Goal: Task Accomplishment & Management: Manage account settings

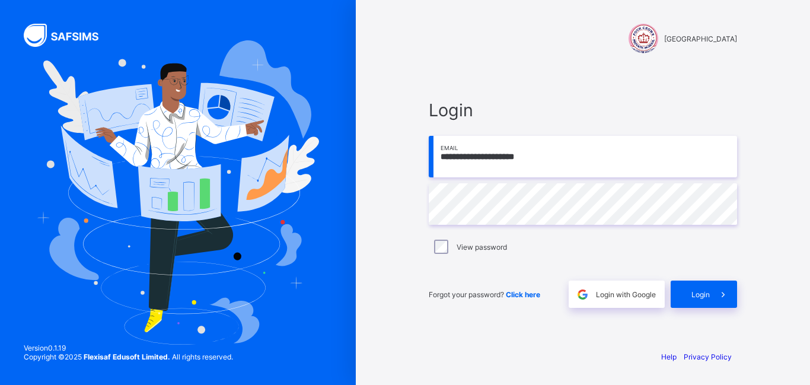
type input "**********"
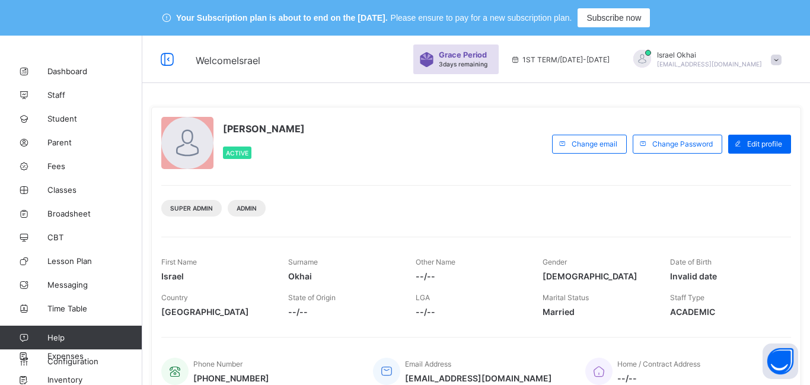
scroll to position [1, 0]
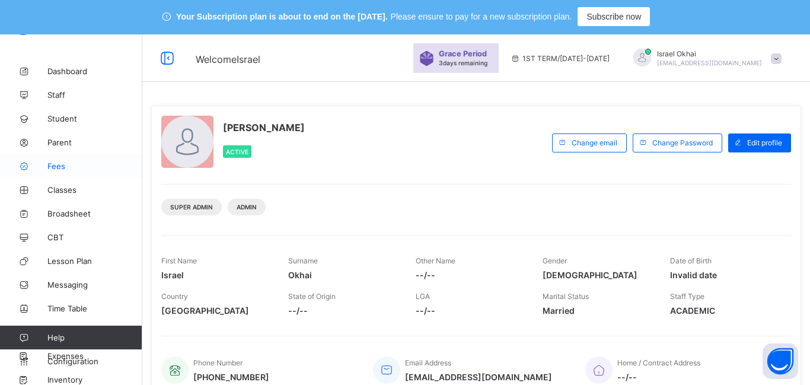
click at [58, 156] on link "Fees" at bounding box center [71, 166] width 142 height 24
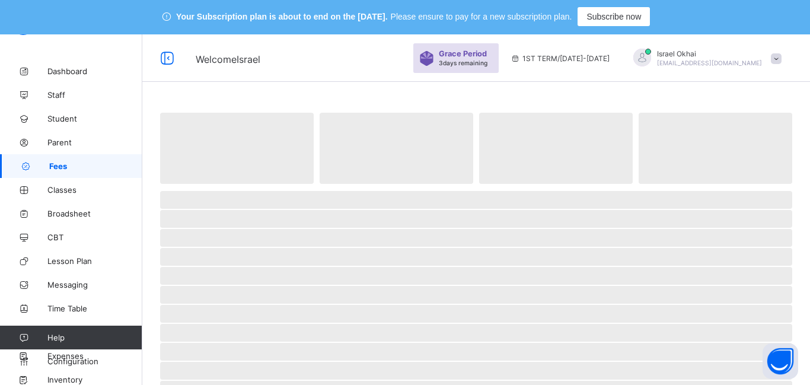
scroll to position [7, 0]
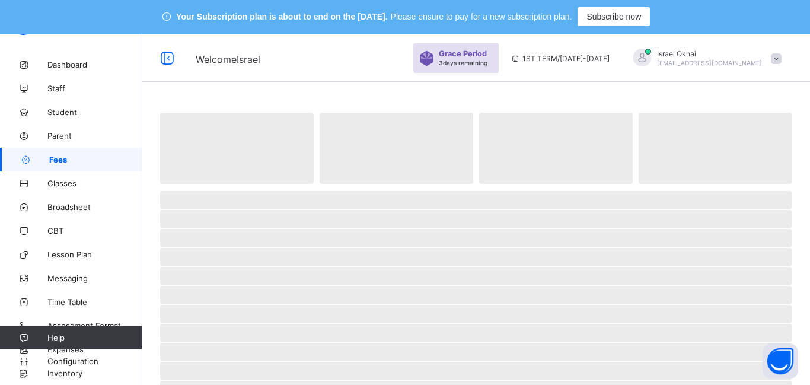
click at [61, 162] on span "Fees" at bounding box center [95, 159] width 93 height 9
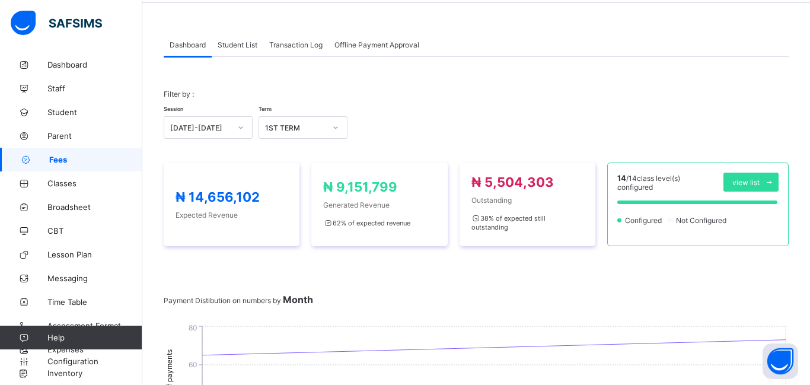
scroll to position [0, 0]
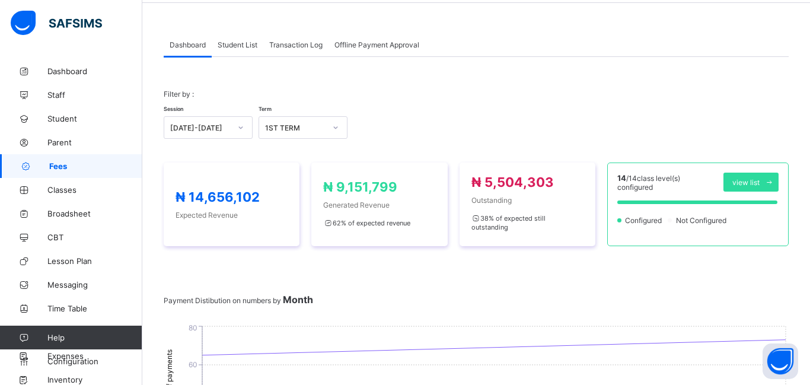
click at [88, 171] on link "Fees" at bounding box center [71, 166] width 142 height 24
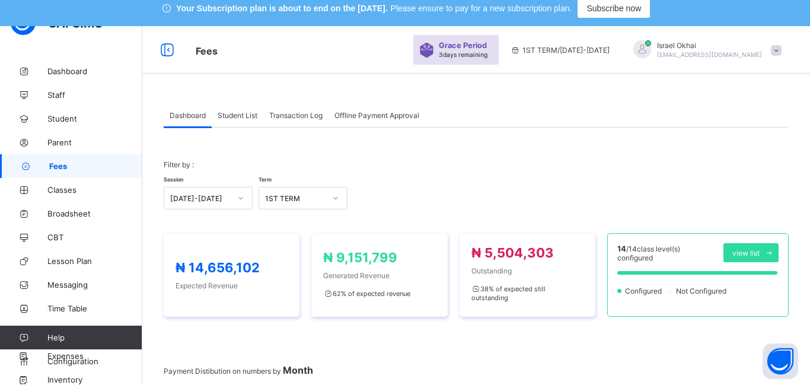
click at [72, 160] on link "Fees" at bounding box center [71, 166] width 142 height 24
click at [239, 116] on span "Student List" at bounding box center [238, 115] width 40 height 9
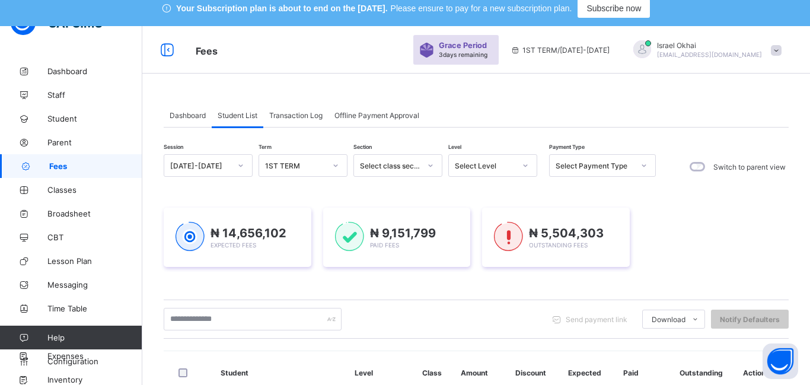
click at [291, 157] on div "1ST TERM" at bounding box center [291, 165] width 65 height 17
click at [477, 164] on div "Select Level" at bounding box center [485, 165] width 60 height 9
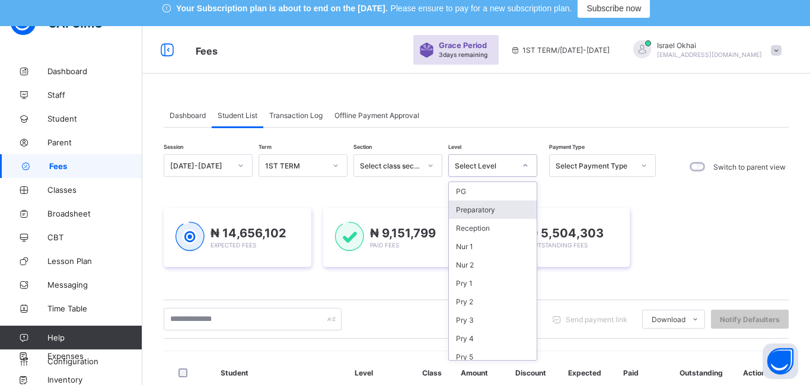
click at [476, 211] on div "Preparatory" at bounding box center [493, 209] width 88 height 18
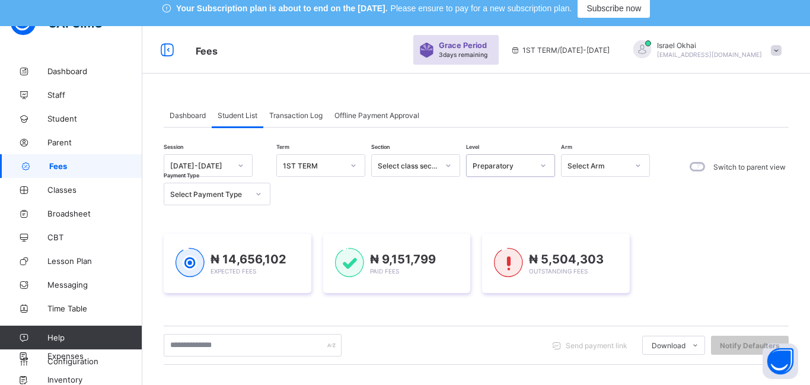
click at [506, 167] on div "Preparatory" at bounding box center [502, 165] width 60 height 9
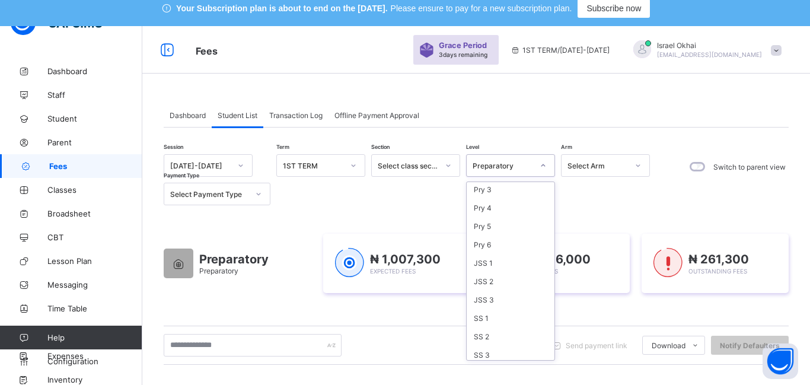
scroll to position [133, 0]
click at [513, 303] on div "JSS 3" at bounding box center [510, 297] width 88 height 18
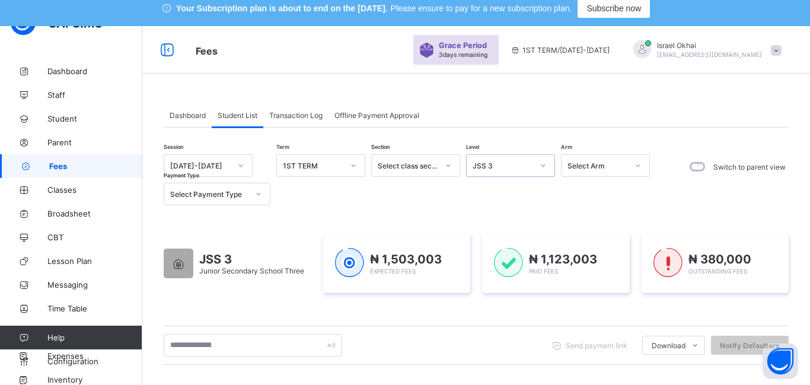
scroll to position [490, 0]
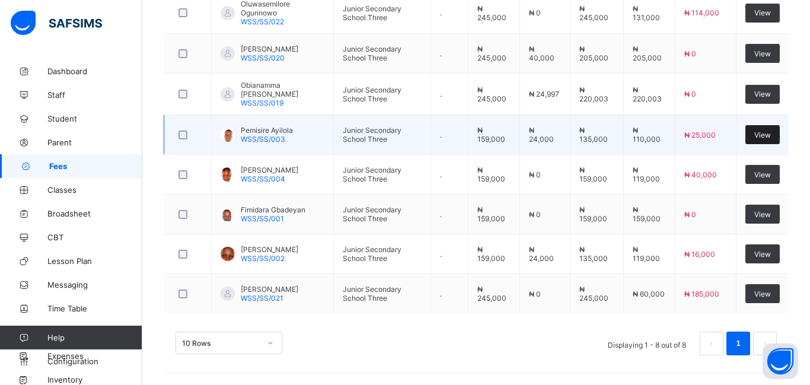
click at [763, 137] on span "View" at bounding box center [762, 134] width 17 height 9
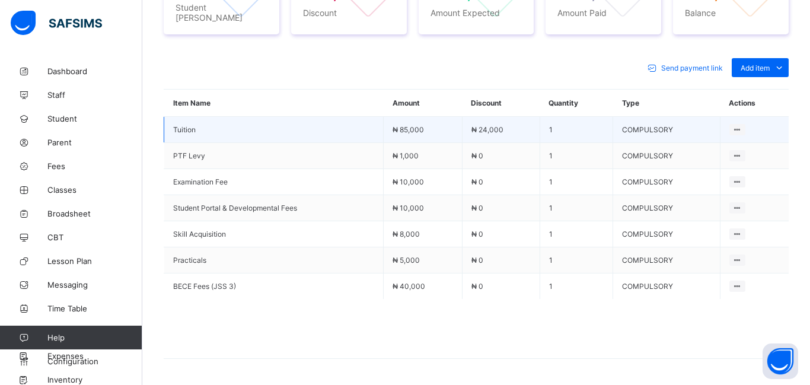
scroll to position [531, 0]
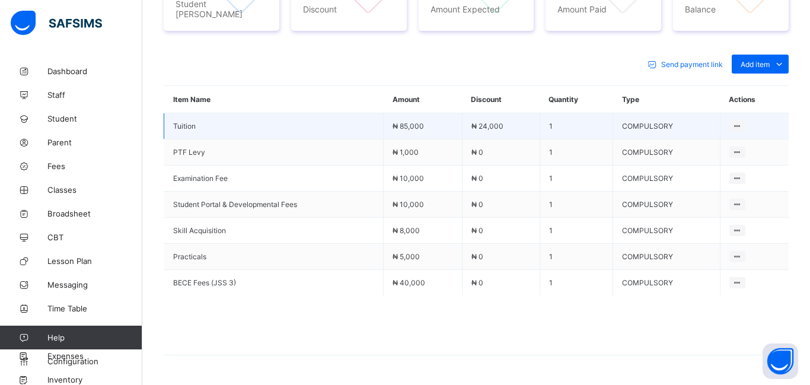
click at [778, 126] on td "Delete Discount" at bounding box center [753, 126] width 69 height 26
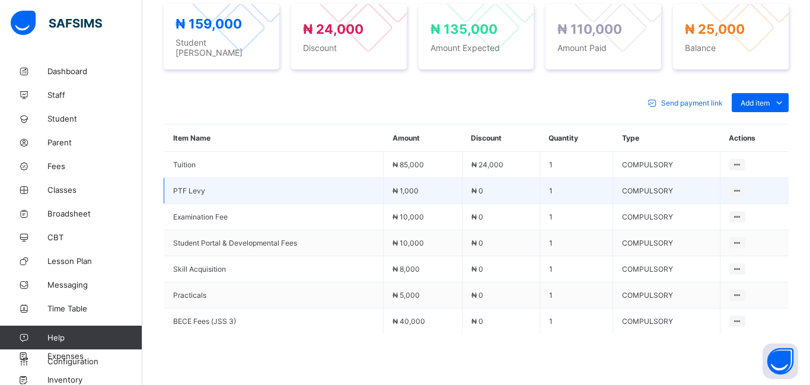
scroll to position [494, 0]
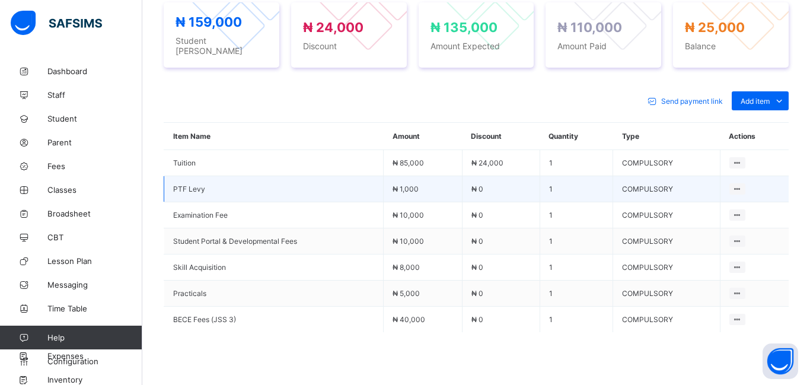
click at [756, 240] on td at bounding box center [753, 241] width 69 height 26
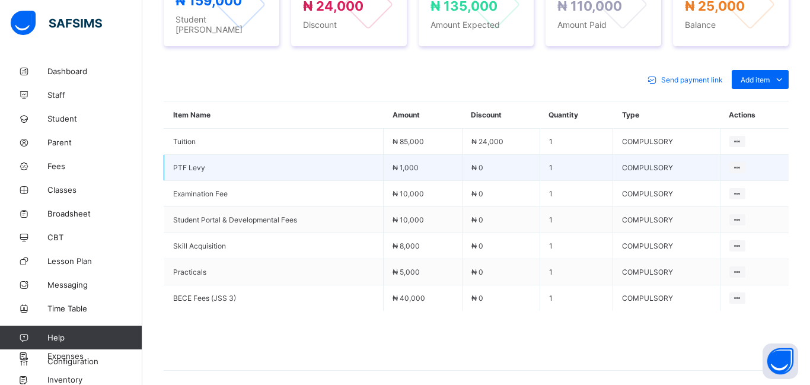
scroll to position [388, 0]
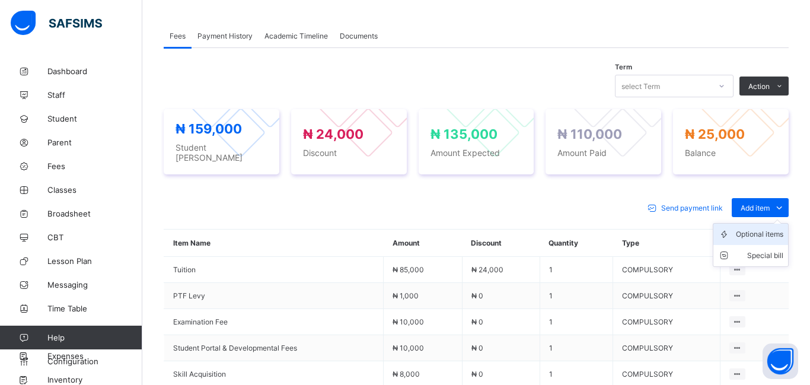
click at [760, 231] on div "Optional items" at bounding box center [758, 234] width 47 height 12
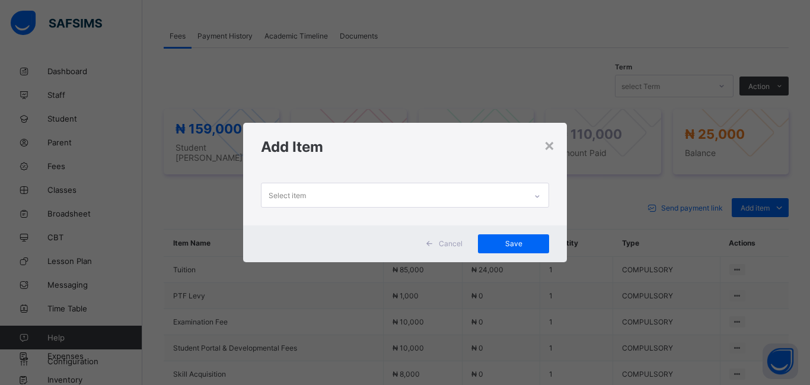
click at [293, 199] on div "Select item" at bounding box center [286, 195] width 37 height 23
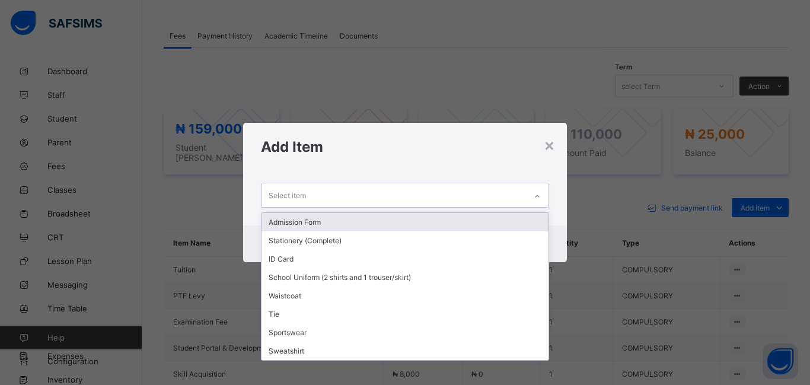
click at [291, 199] on div "Select item" at bounding box center [286, 195] width 37 height 23
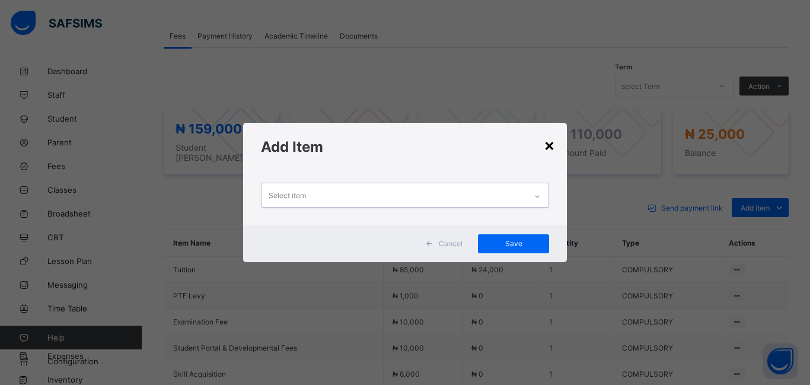
click at [552, 146] on div "×" at bounding box center [548, 145] width 11 height 20
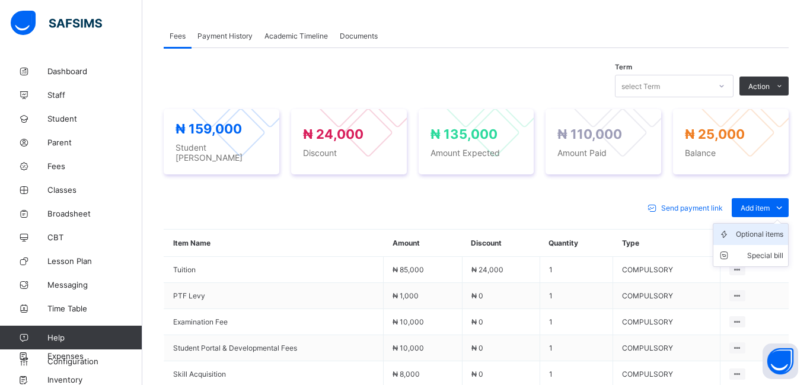
click at [755, 228] on div "Optional items" at bounding box center [758, 234] width 47 height 12
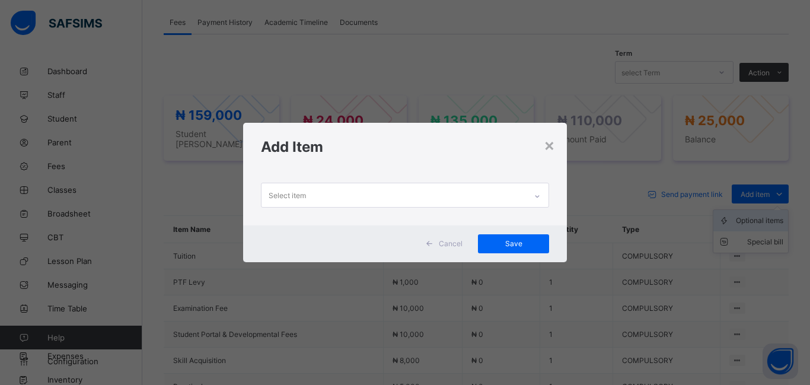
scroll to position [407, 0]
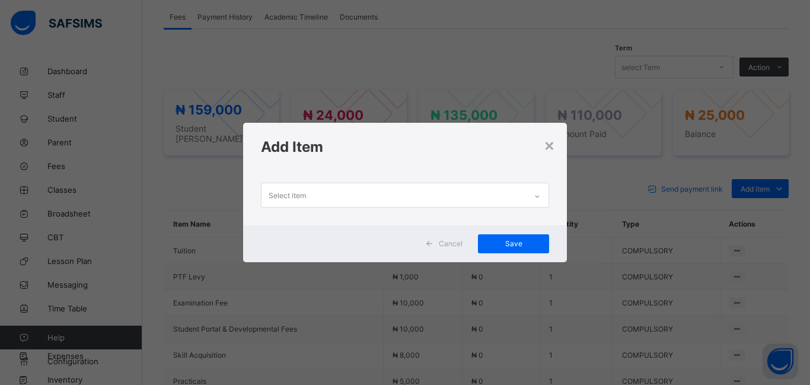
click at [290, 194] on div "Select item" at bounding box center [286, 195] width 37 height 23
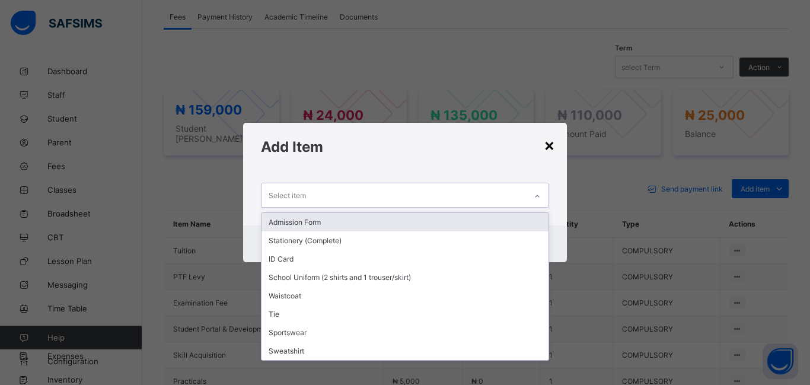
click at [551, 146] on div "×" at bounding box center [548, 145] width 11 height 20
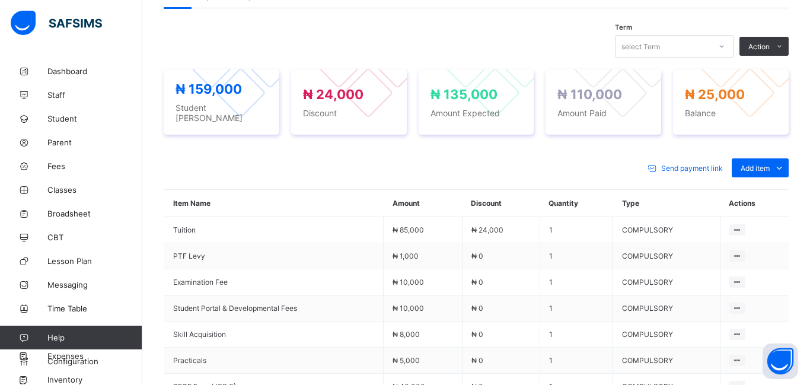
scroll to position [424, 0]
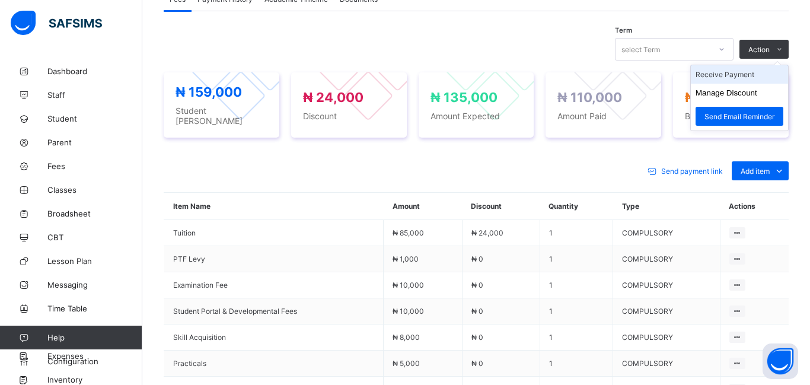
click at [738, 76] on li "Receive Payment" at bounding box center [738, 74] width 97 height 18
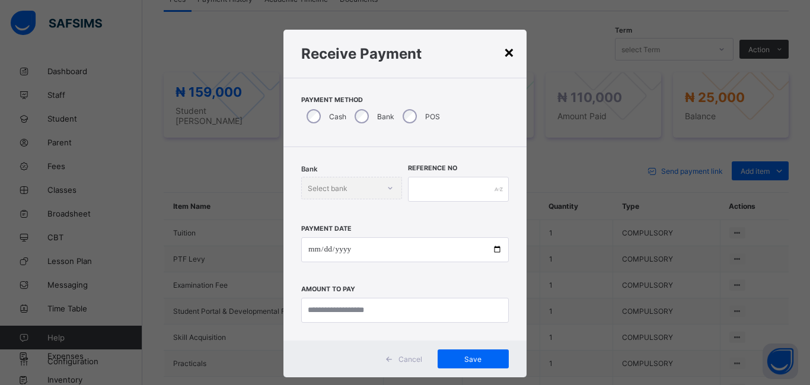
click at [507, 55] on div "×" at bounding box center [508, 51] width 11 height 20
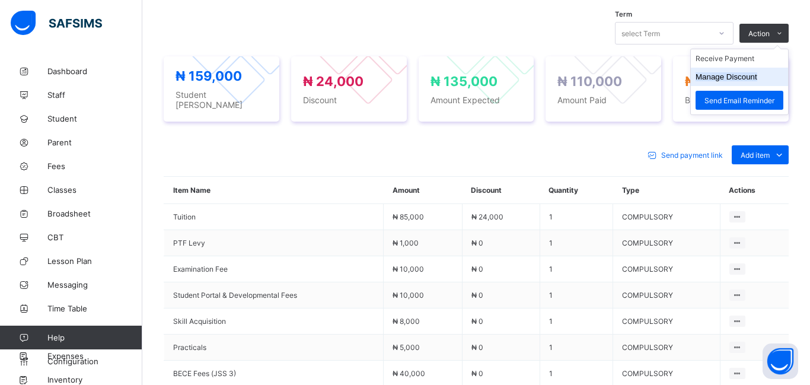
scroll to position [431, 0]
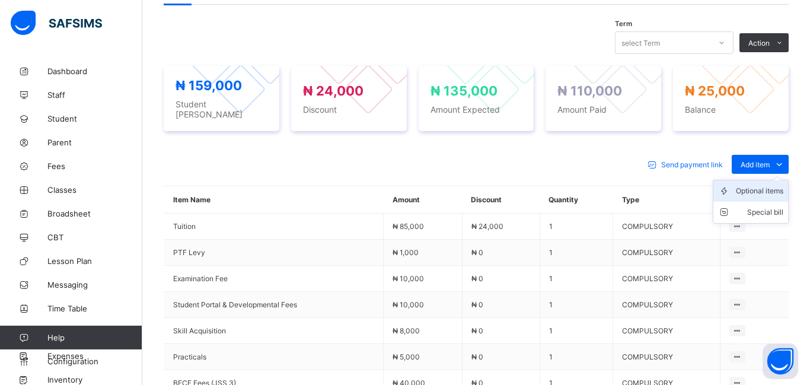
click at [759, 188] on div "Optional items" at bounding box center [758, 191] width 47 height 12
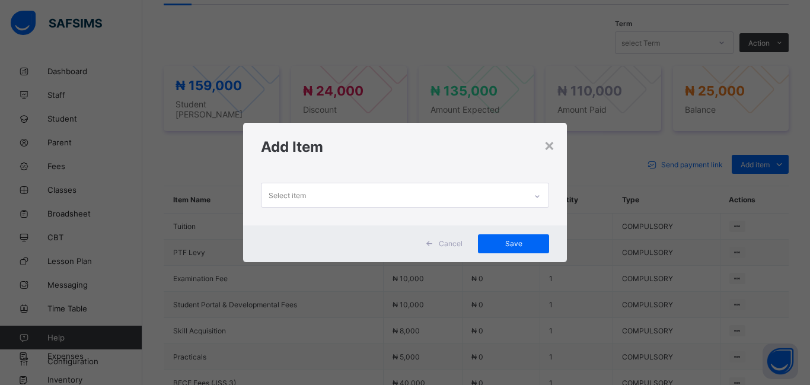
click at [293, 197] on div "Select item" at bounding box center [286, 195] width 37 height 23
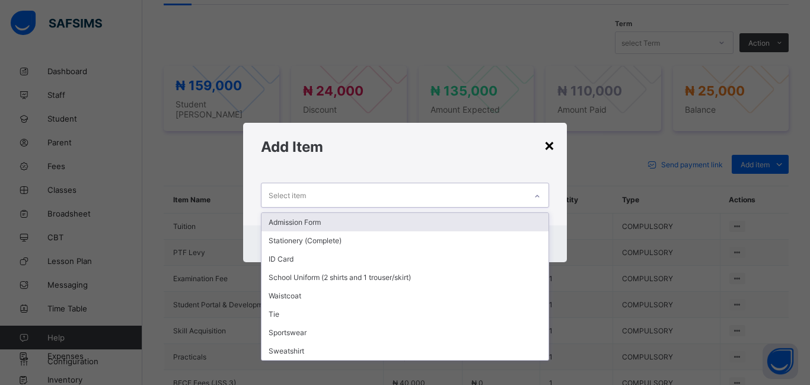
click at [554, 148] on div "×" at bounding box center [548, 145] width 11 height 20
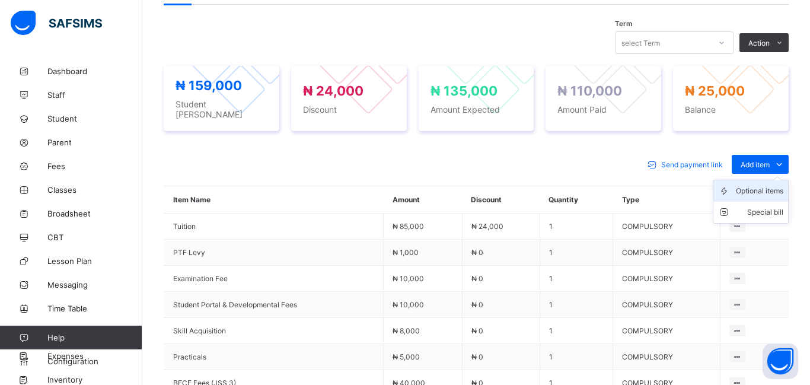
click at [754, 191] on li "Optional items" at bounding box center [750, 190] width 75 height 21
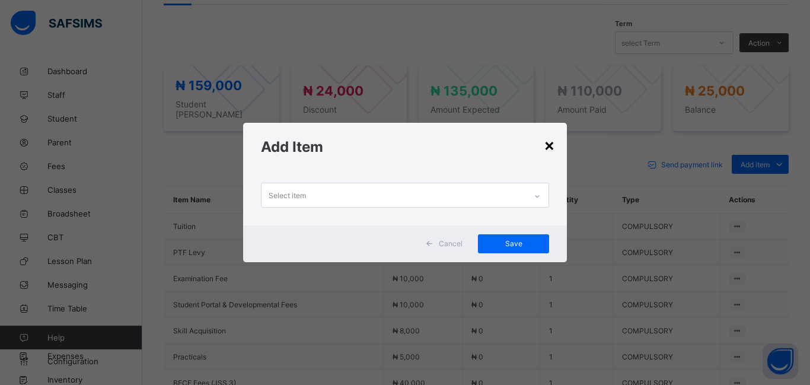
click at [549, 146] on div "×" at bounding box center [548, 145] width 11 height 20
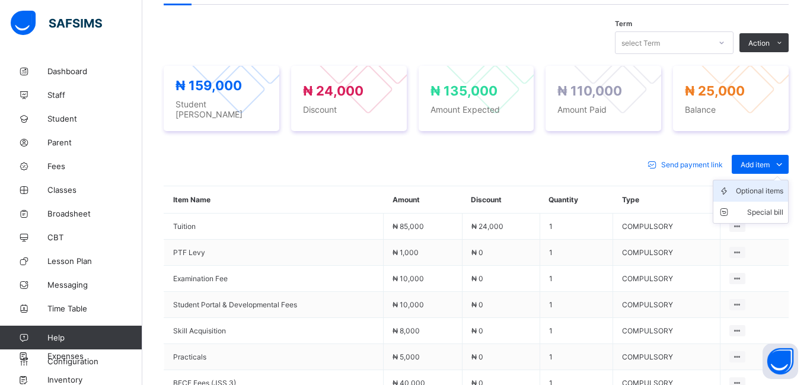
click at [760, 186] on div "Optional items" at bounding box center [758, 191] width 47 height 12
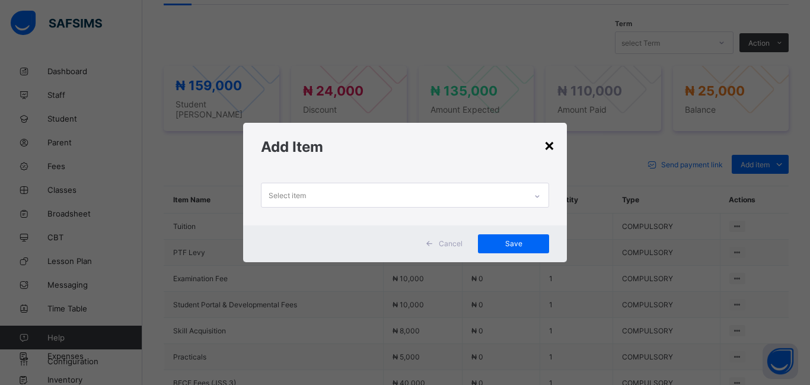
click at [552, 148] on div "×" at bounding box center [548, 145] width 11 height 20
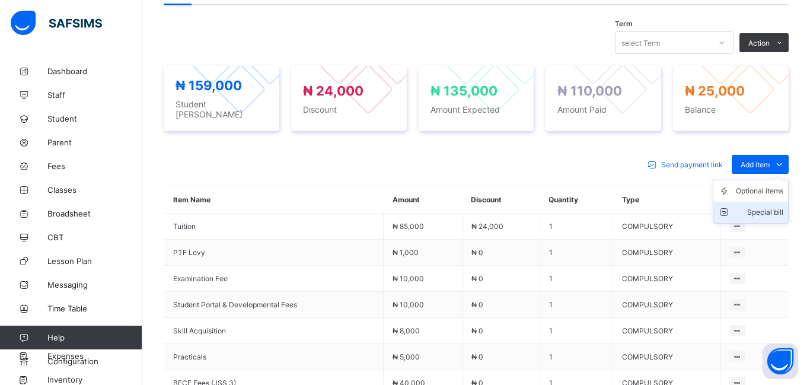
click at [759, 206] on div "Special bill" at bounding box center [758, 212] width 47 height 12
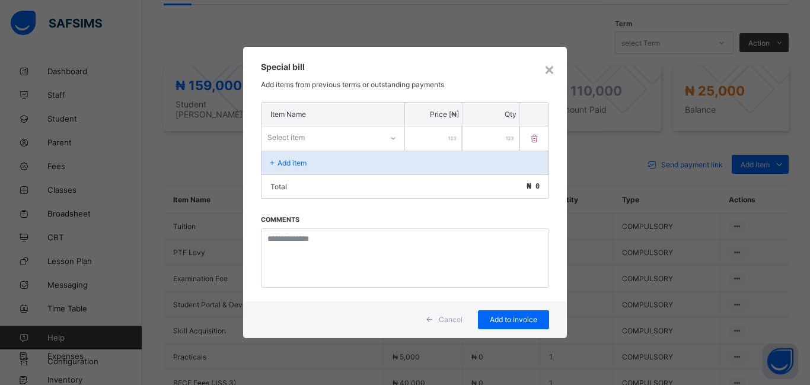
click at [312, 134] on div "Select item" at bounding box center [321, 137] width 120 height 17
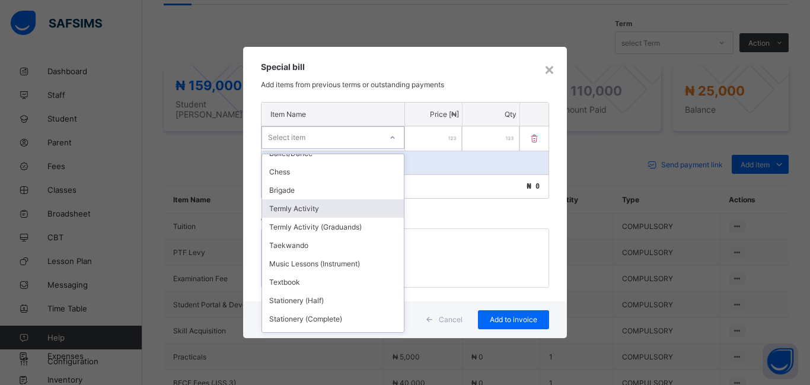
scroll to position [456, 0]
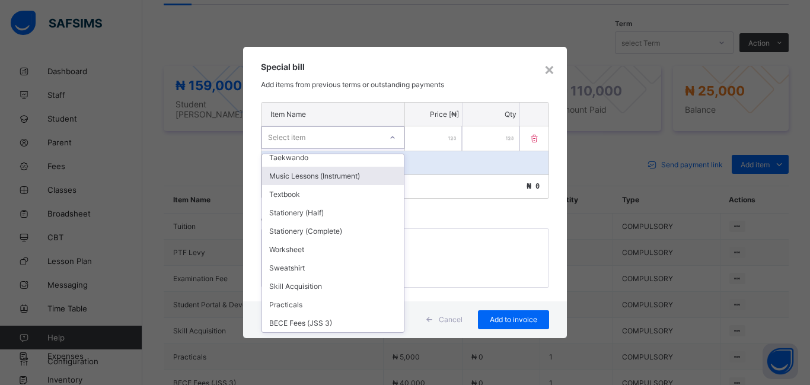
click at [316, 180] on div "Music Lessons (Instrument)" at bounding box center [333, 176] width 142 height 18
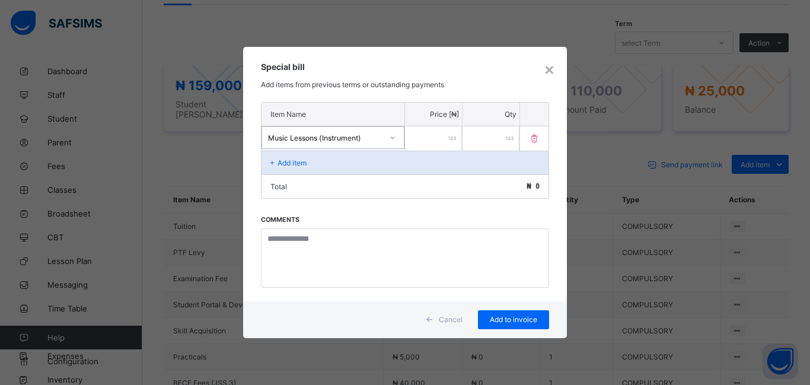
click at [423, 137] on input "number" at bounding box center [433, 138] width 57 height 24
type input "*****"
click at [513, 322] on span "Add to invoice" at bounding box center [513, 319] width 53 height 9
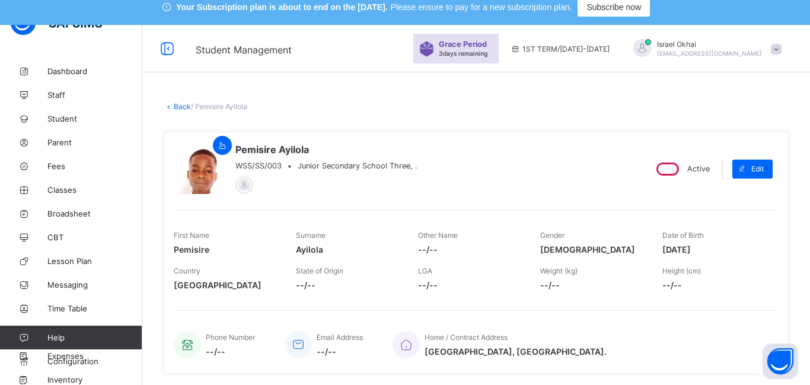
scroll to position [0, 0]
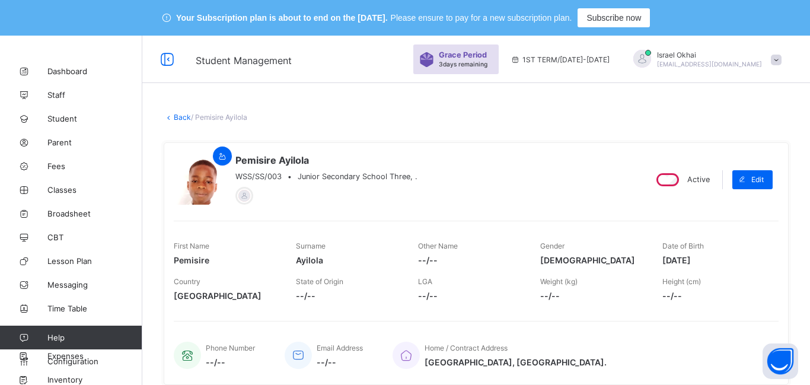
click at [178, 119] on link "Back" at bounding box center [182, 117] width 17 height 9
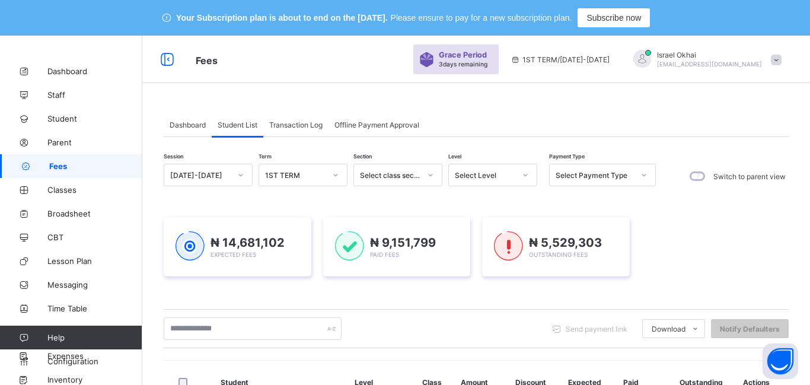
click at [504, 178] on div "Select Level" at bounding box center [485, 175] width 60 height 9
click at [508, 179] on div "Select Level" at bounding box center [485, 175] width 60 height 9
click at [510, 181] on div "Select Level" at bounding box center [481, 175] width 65 height 17
click at [525, 176] on icon at bounding box center [525, 175] width 7 height 12
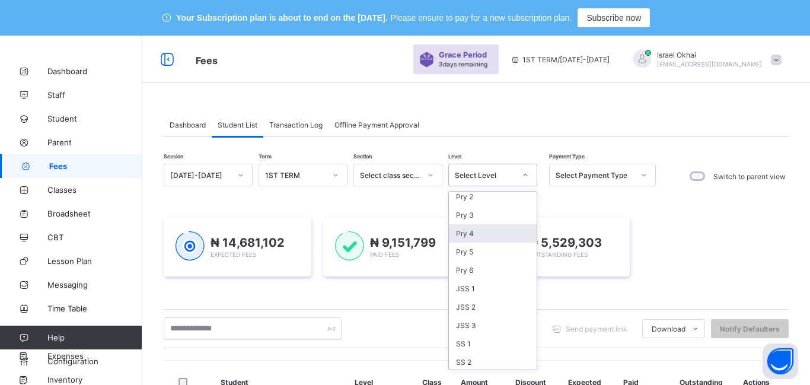
scroll to position [135, 0]
click at [492, 244] on div "Pry 6" at bounding box center [493, 250] width 88 height 18
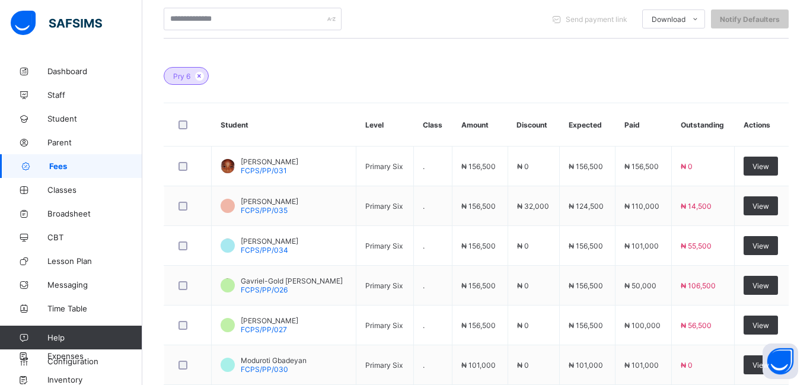
scroll to position [0, 0]
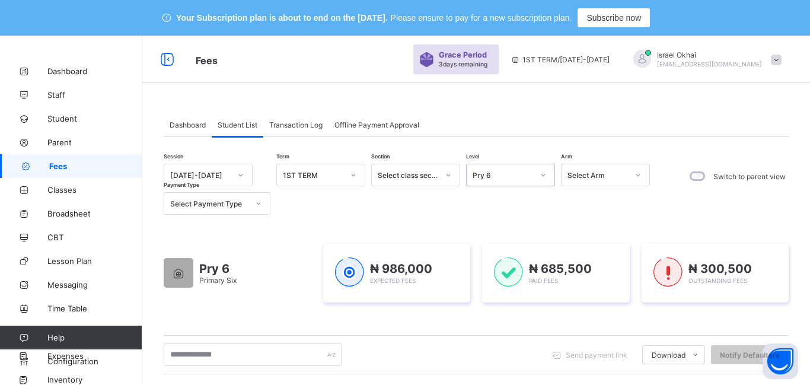
click at [516, 177] on div "Pry 6" at bounding box center [502, 175] width 60 height 9
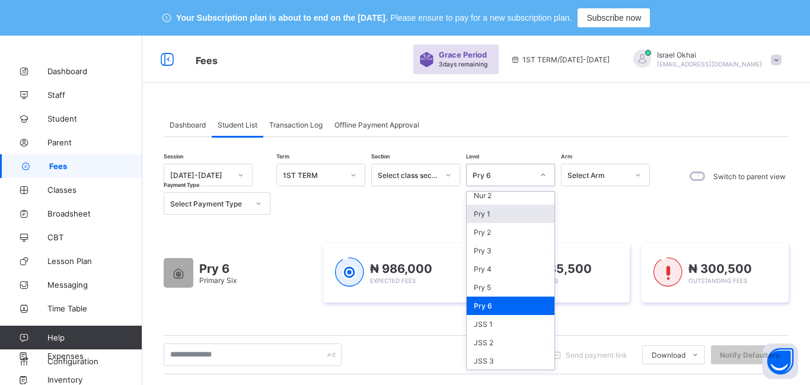
scroll to position [81, 0]
click at [575, 203] on div "Session [DATE]-[DATE] Term 1ST TERM Section Select class section Level option P…" at bounding box center [410, 189] width 492 height 51
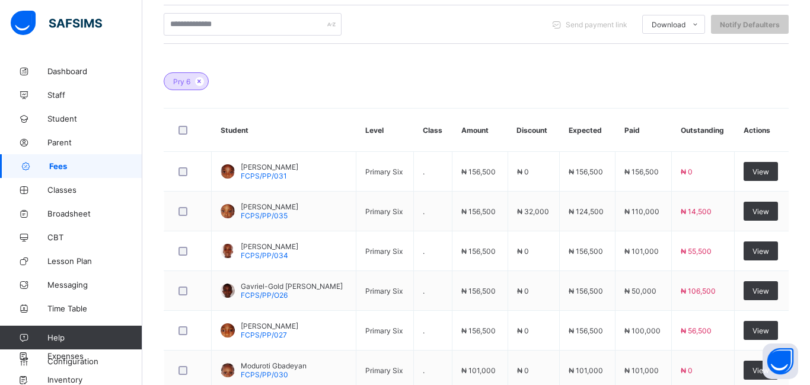
scroll to position [331, 0]
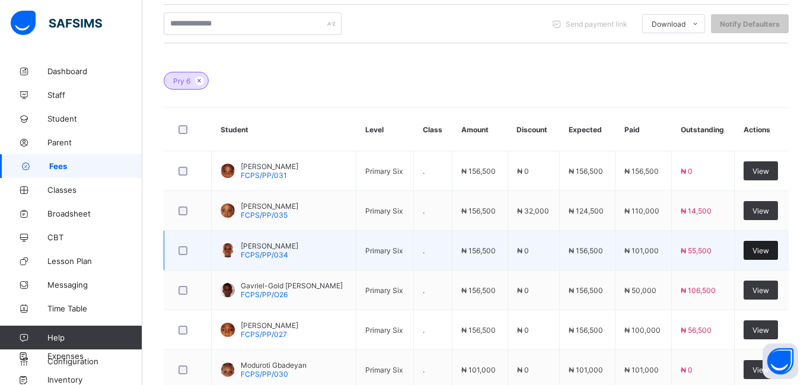
click at [762, 254] on span "View" at bounding box center [760, 250] width 17 height 9
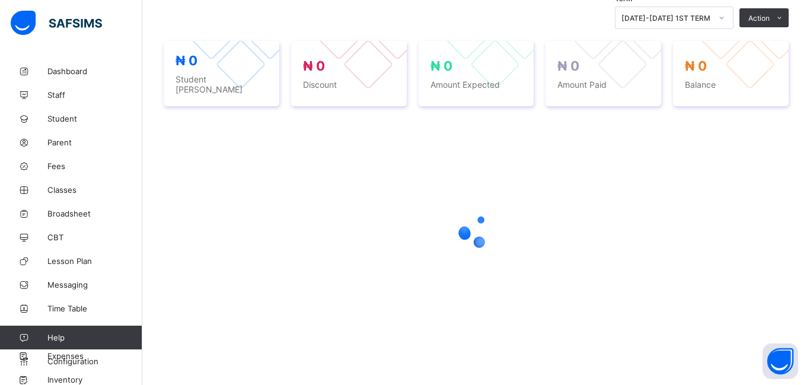
click at [762, 254] on div at bounding box center [476, 230] width 625 height 47
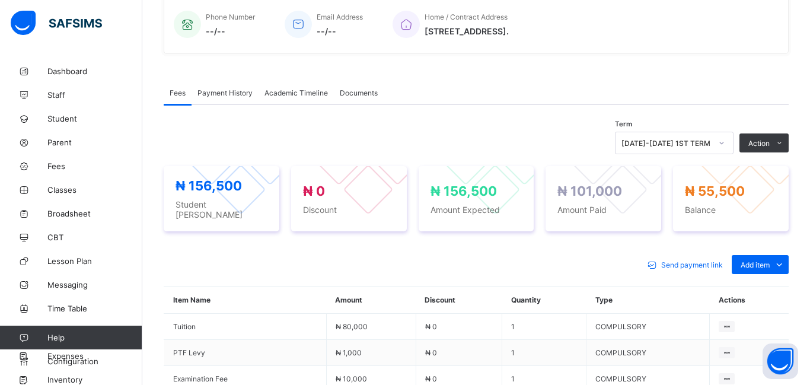
scroll to position [329, 0]
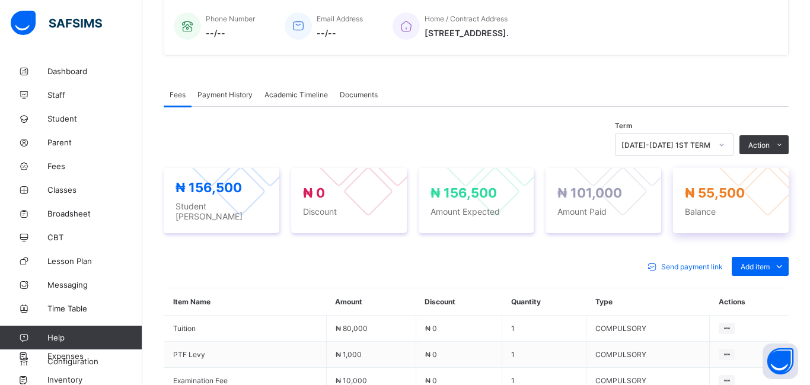
click at [689, 185] on span "₦ 55,500" at bounding box center [715, 192] width 60 height 15
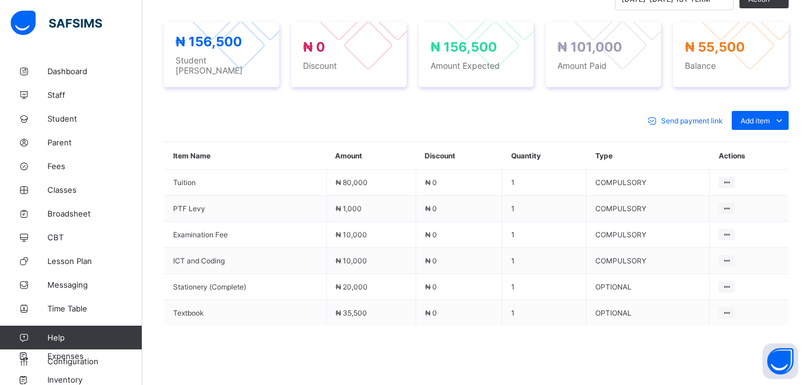
scroll to position [362, 0]
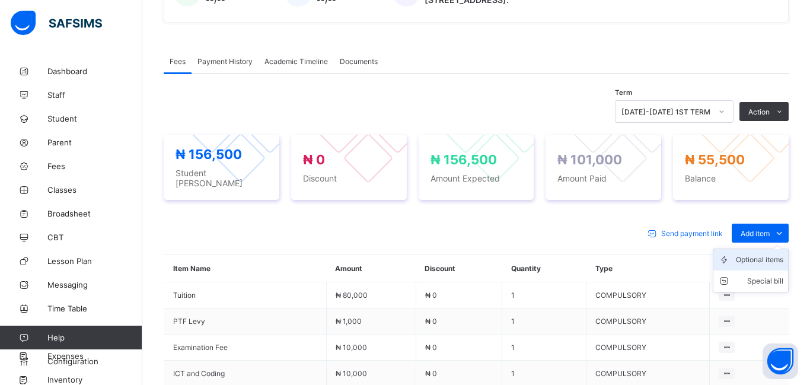
click at [758, 255] on div "Optional items" at bounding box center [758, 260] width 47 height 12
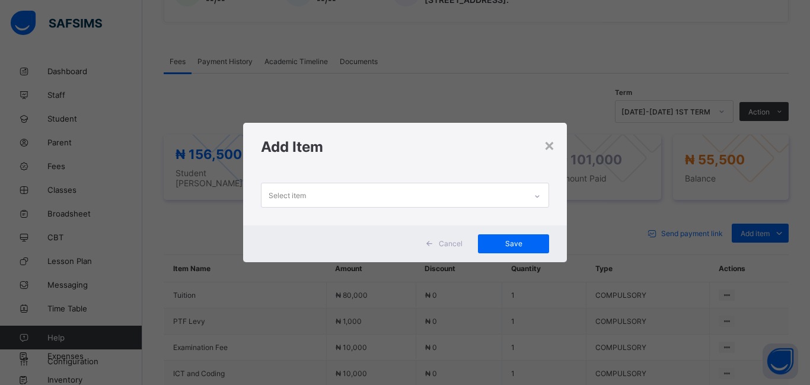
click at [348, 188] on div "Select item" at bounding box center [393, 194] width 264 height 23
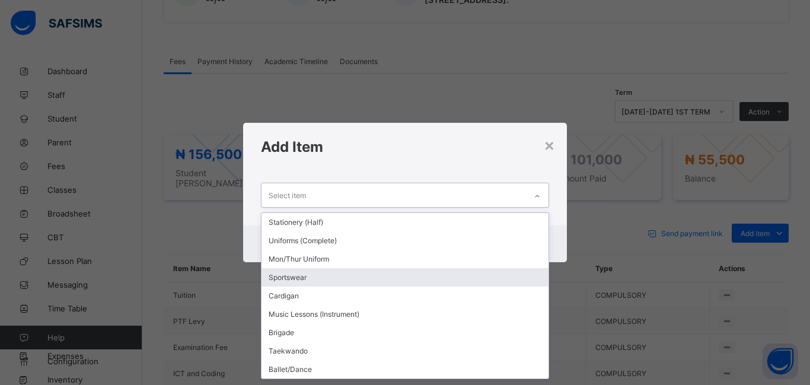
click at [347, 284] on div "Sportswear" at bounding box center [404, 277] width 287 height 18
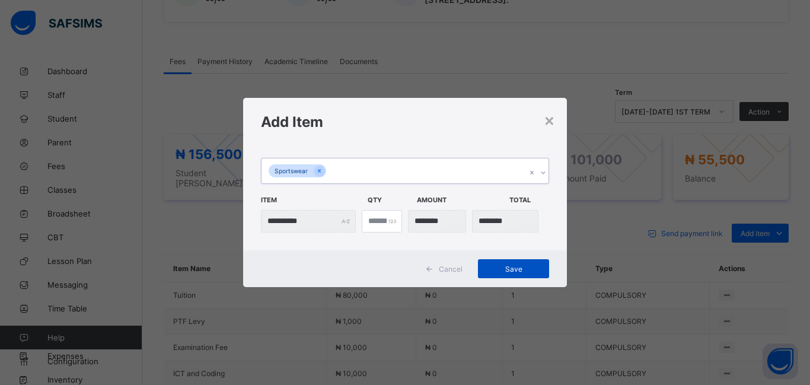
click at [497, 273] on span "Save" at bounding box center [513, 268] width 53 height 9
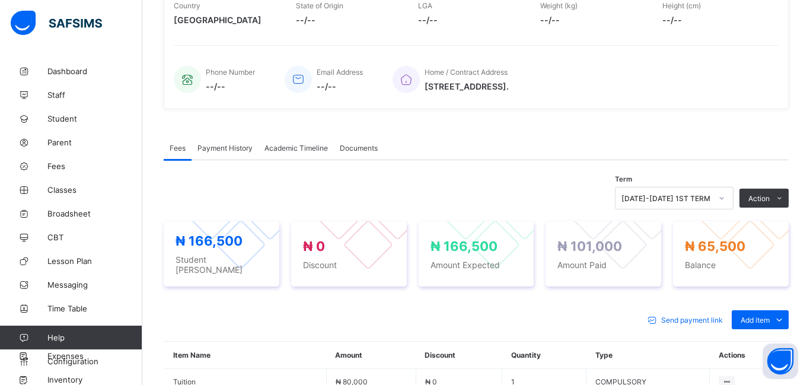
scroll to position [0, 0]
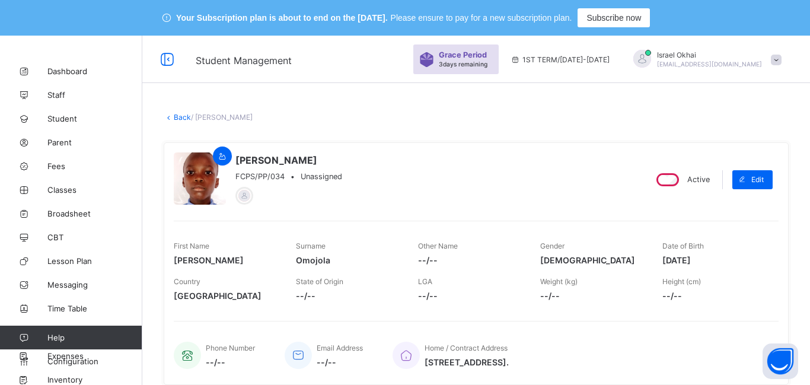
click at [181, 120] on link "Back" at bounding box center [182, 117] width 17 height 9
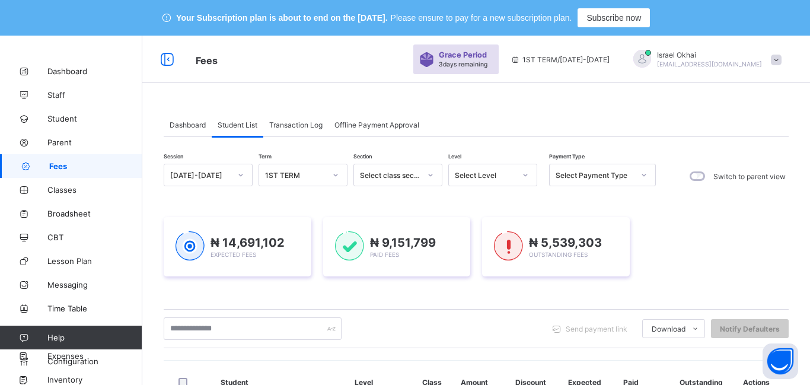
click at [487, 181] on div "Select Level" at bounding box center [481, 175] width 65 height 17
click at [488, 181] on div "Select Level" at bounding box center [481, 175] width 65 height 17
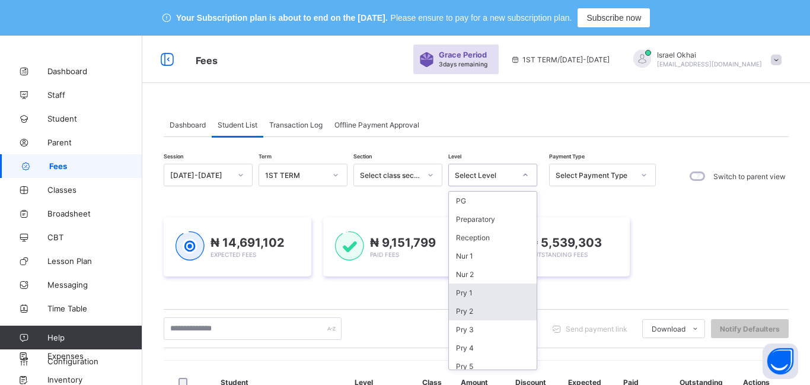
click at [484, 302] on div "Pry 2" at bounding box center [493, 311] width 88 height 18
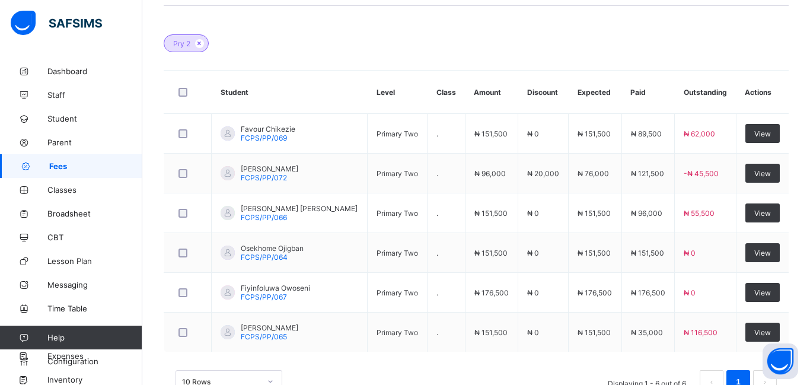
scroll to position [374, 0]
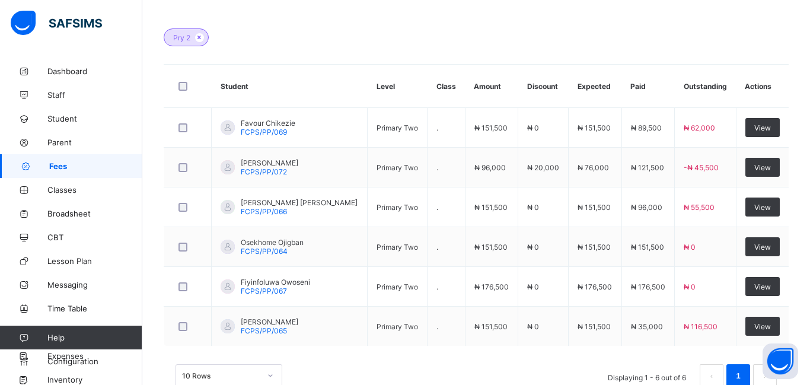
click at [484, 293] on td "₦ 176,500" at bounding box center [491, 287] width 53 height 40
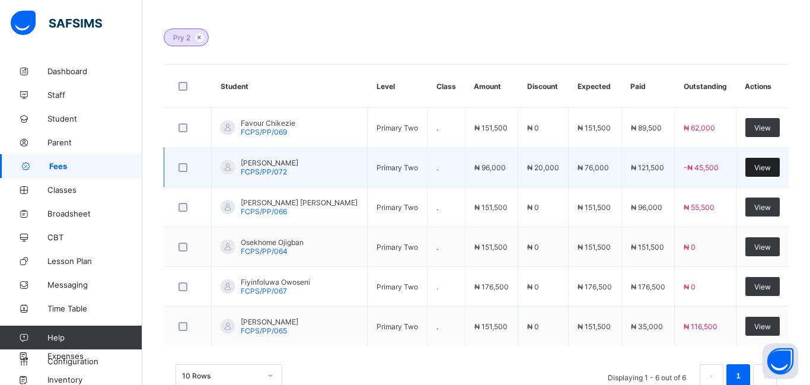
click at [764, 172] on div "View" at bounding box center [762, 167] width 34 height 19
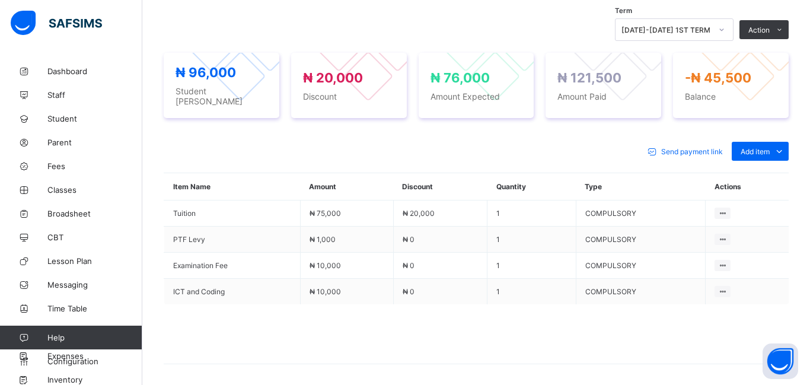
scroll to position [444, 0]
click at [751, 174] on div "Optional items" at bounding box center [758, 177] width 47 height 12
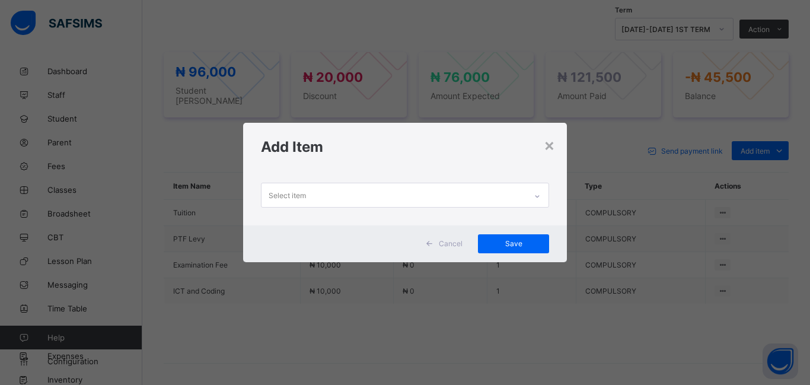
click at [389, 202] on div "Select item" at bounding box center [393, 194] width 264 height 23
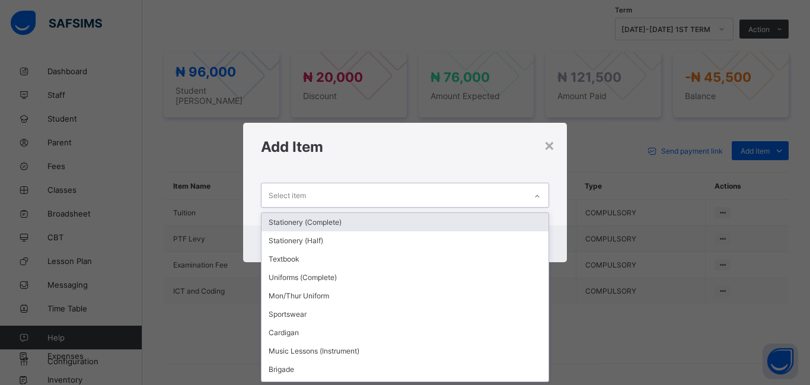
scroll to position [0, 0]
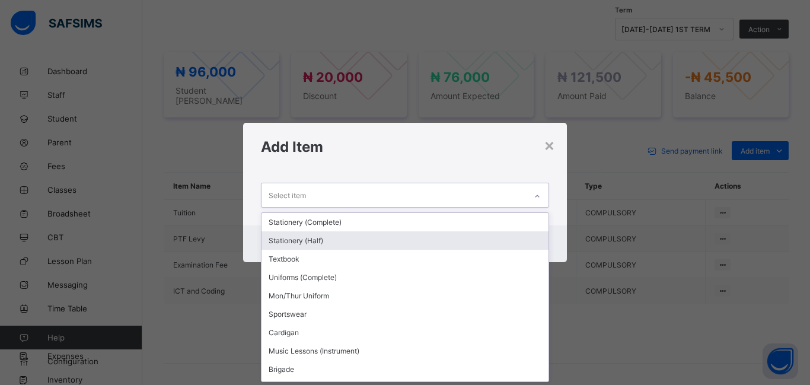
click at [380, 242] on div "Stationery (Half)" at bounding box center [404, 240] width 287 height 18
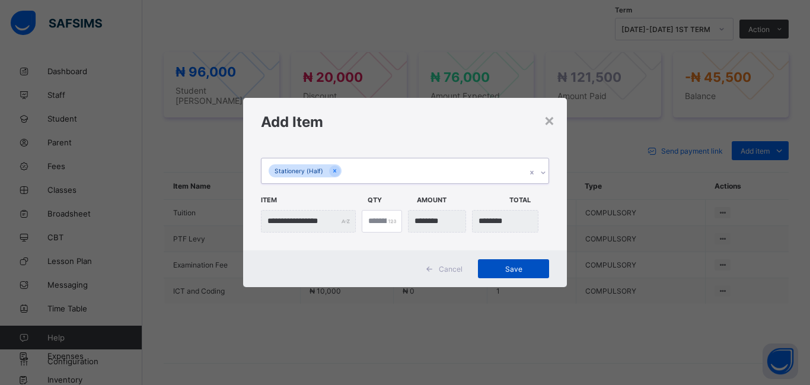
click at [503, 266] on span "Save" at bounding box center [513, 268] width 53 height 9
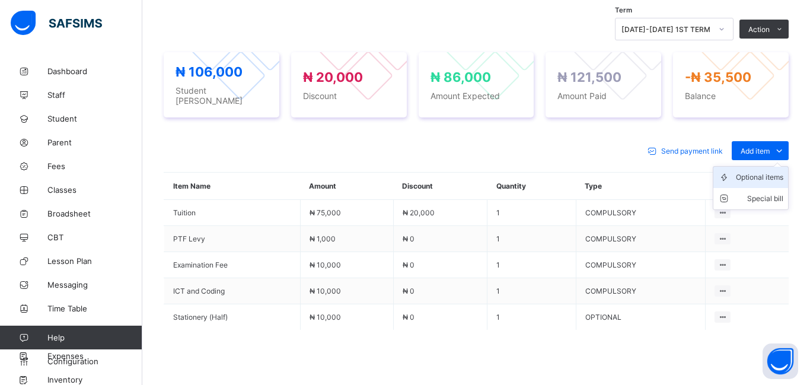
click at [749, 172] on div "Optional items" at bounding box center [758, 177] width 47 height 12
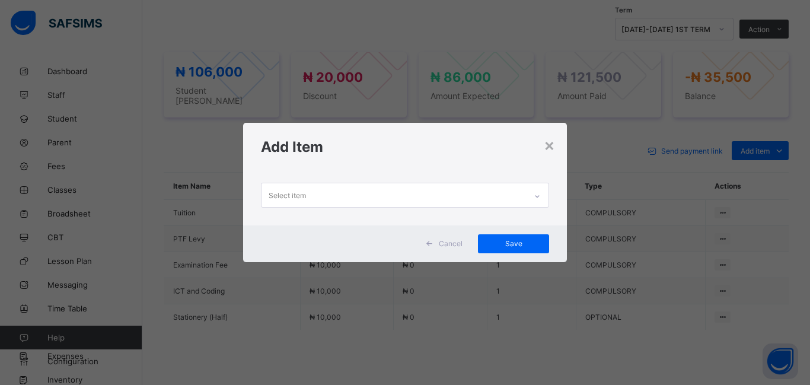
click at [294, 194] on div "Select item" at bounding box center [286, 195] width 37 height 23
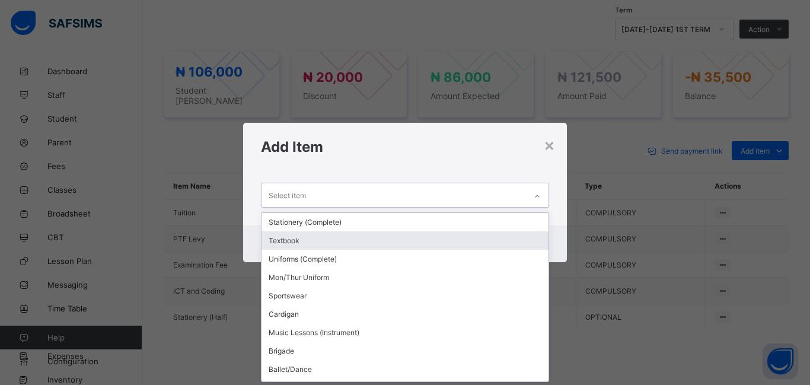
click at [308, 238] on div "Textbook" at bounding box center [404, 240] width 287 height 18
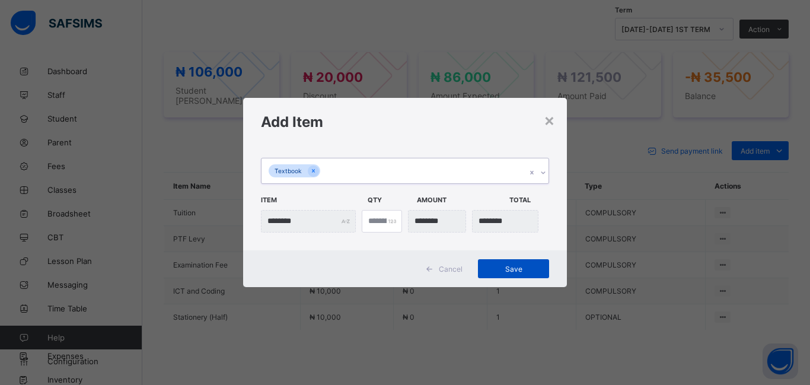
click at [517, 268] on span "Save" at bounding box center [513, 268] width 53 height 9
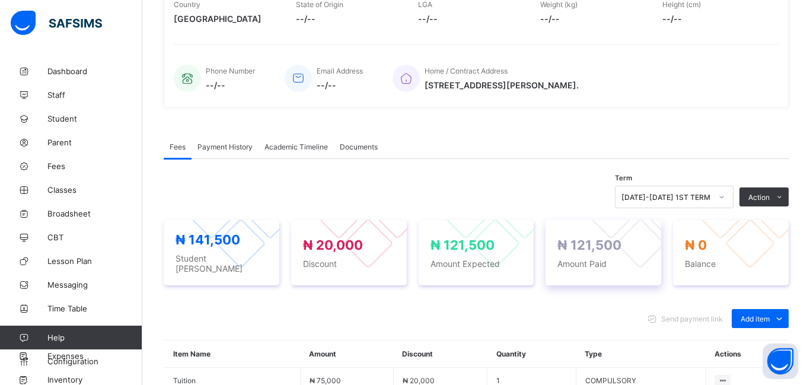
scroll to position [273, 0]
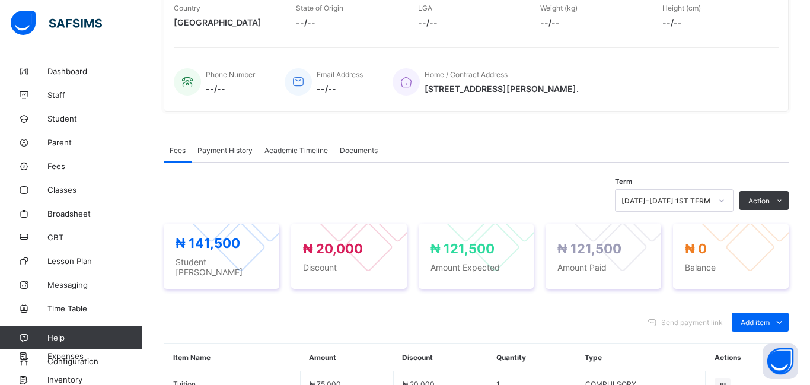
click at [227, 149] on span "Payment History" at bounding box center [224, 150] width 55 height 9
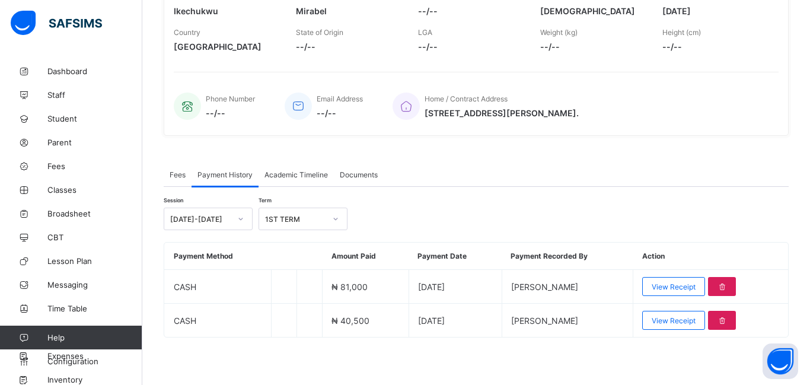
scroll to position [0, 0]
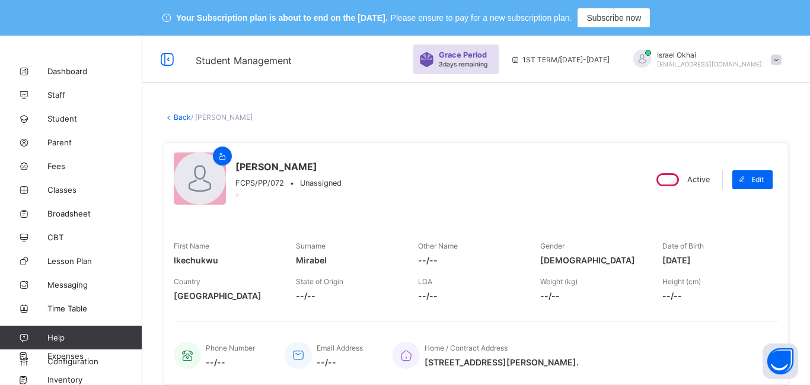
click at [179, 121] on link "Back" at bounding box center [182, 117] width 17 height 9
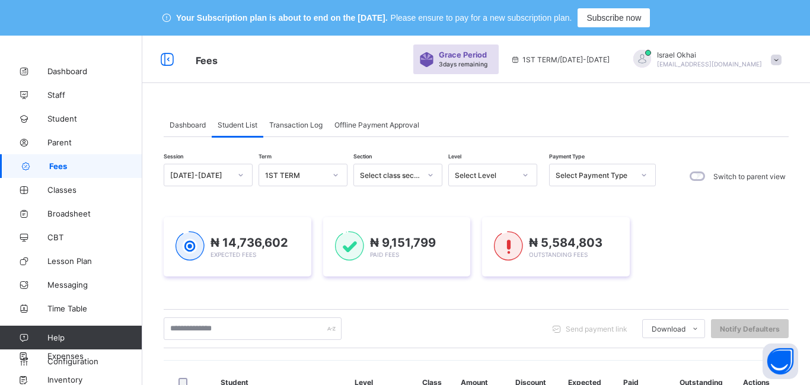
click at [179, 121] on span "Dashboard" at bounding box center [187, 124] width 36 height 9
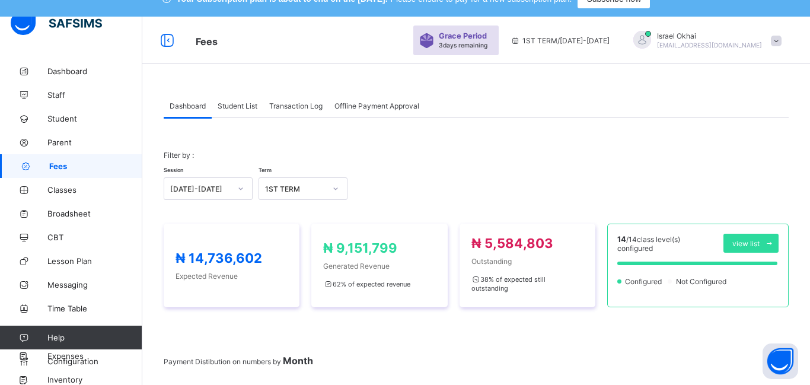
scroll to position [5, 0]
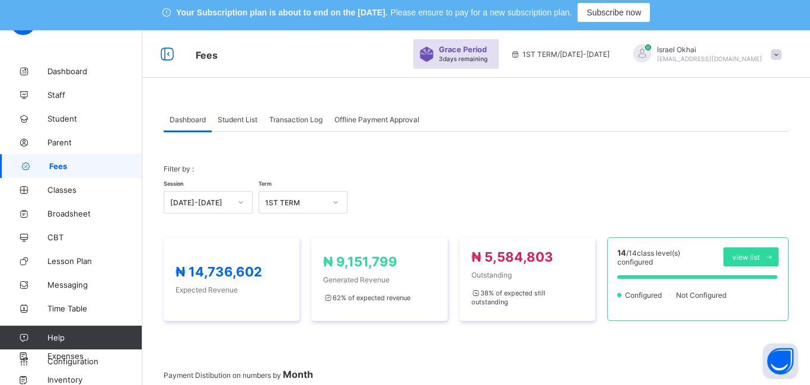
click at [177, 28] on div "Your Subscription plan is about to end on the [DATE]. Please ensure to pay for …" at bounding box center [405, 13] width 810 height 36
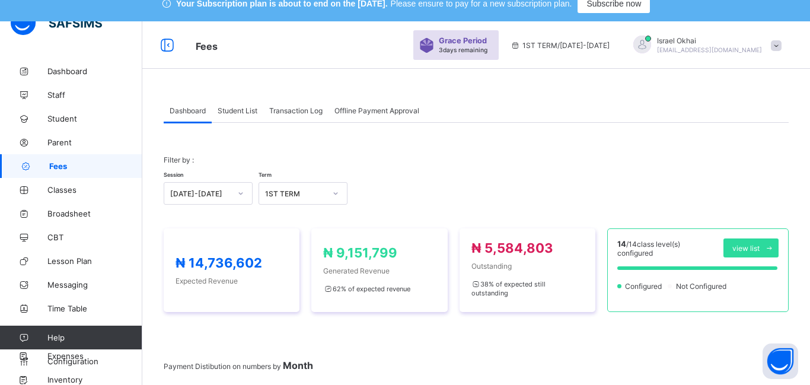
scroll to position [0, 0]
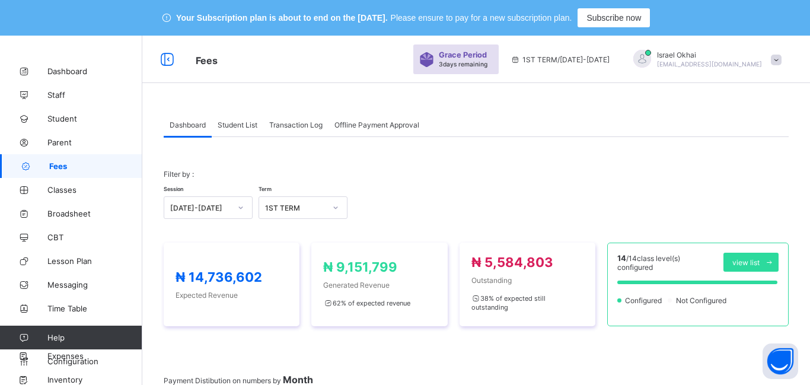
click at [239, 129] on div "Student List" at bounding box center [238, 125] width 52 height 24
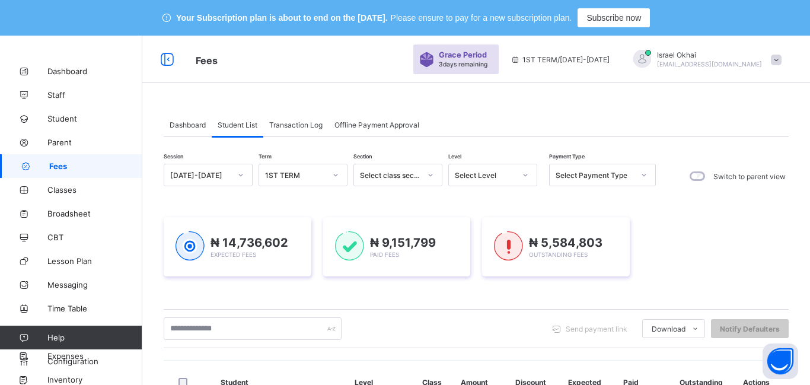
click at [468, 206] on div "₦ 14,736,602 Expected Fees ₦ 9,151,799 Paid Fees ₦ 5,584,803 Outstanding Fees" at bounding box center [476, 246] width 625 height 95
click at [475, 178] on div "Select Level" at bounding box center [485, 175] width 60 height 9
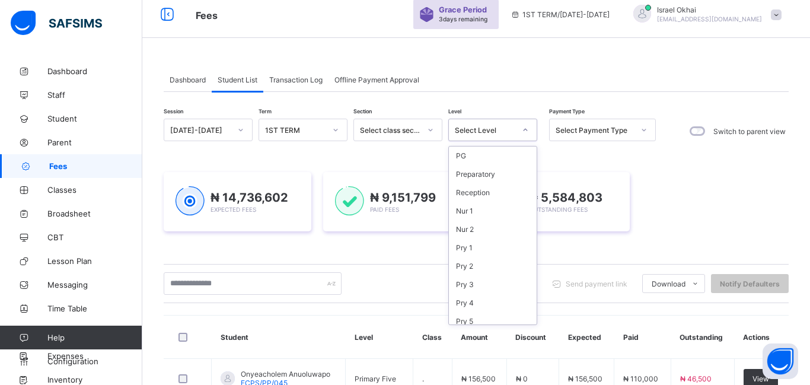
scroll to position [81, 0]
click at [481, 263] on div "Pry 6" at bounding box center [493, 259] width 88 height 18
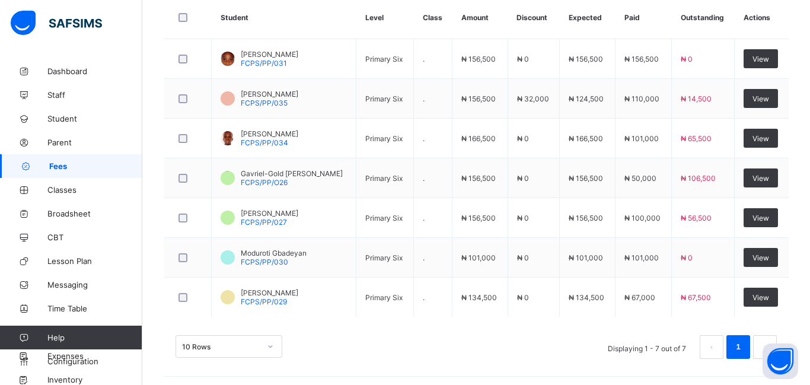
scroll to position [446, 0]
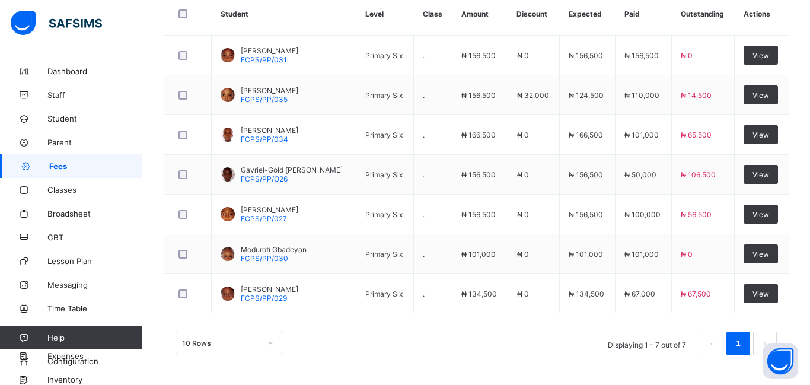
click at [481, 263] on td "₦ 101,000" at bounding box center [480, 254] width 56 height 40
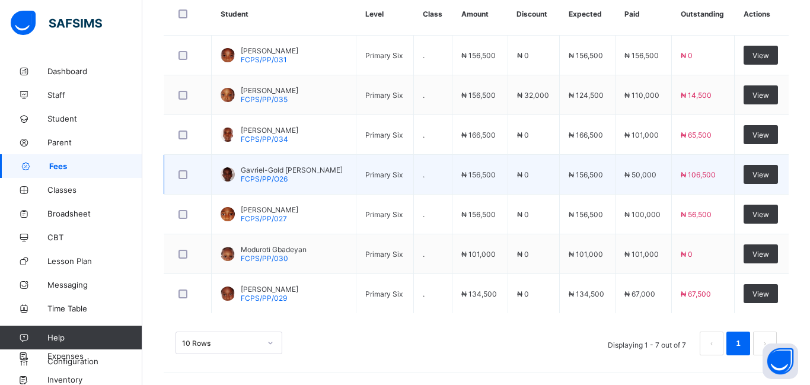
click at [463, 202] on td "₦ 156,500" at bounding box center [480, 214] width 56 height 40
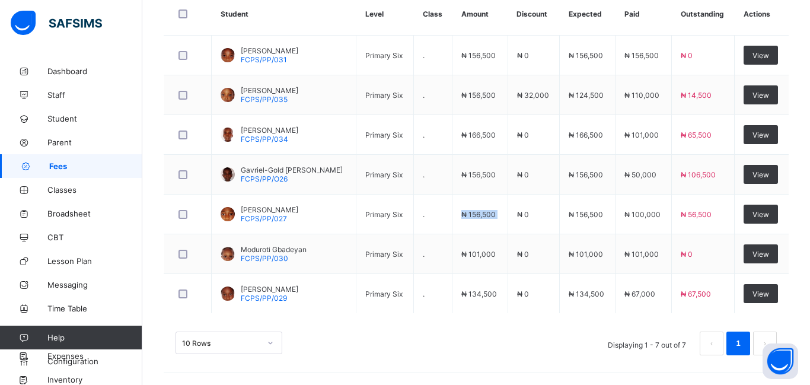
click at [376, 234] on td "Primary Six" at bounding box center [384, 254] width 57 height 40
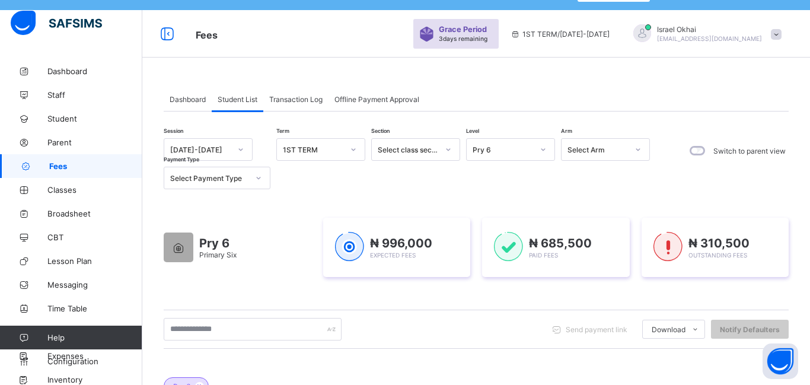
scroll to position [0, 0]
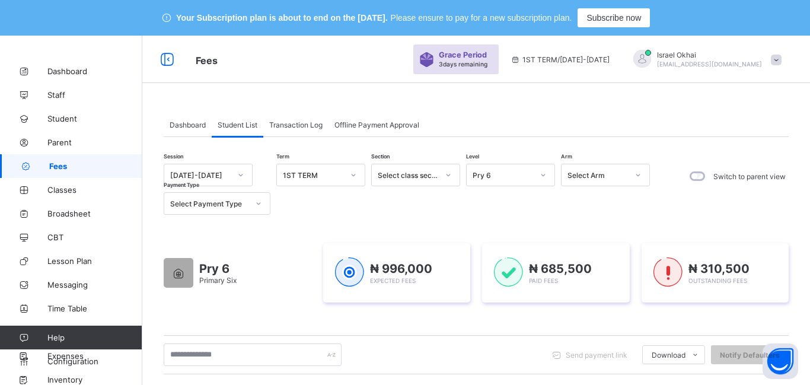
click at [504, 178] on div "Pry 6" at bounding box center [502, 175] width 60 height 9
